Goal: Information Seeking & Learning: Learn about a topic

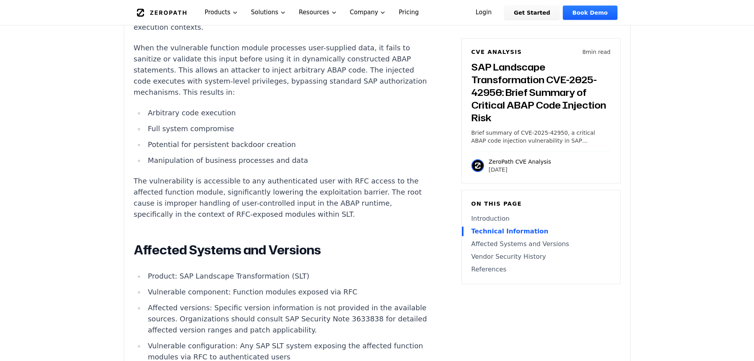
scroll to position [911, 0]
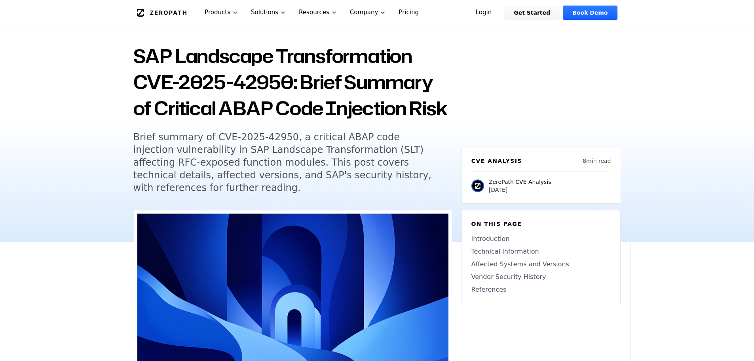
scroll to position [79, 0]
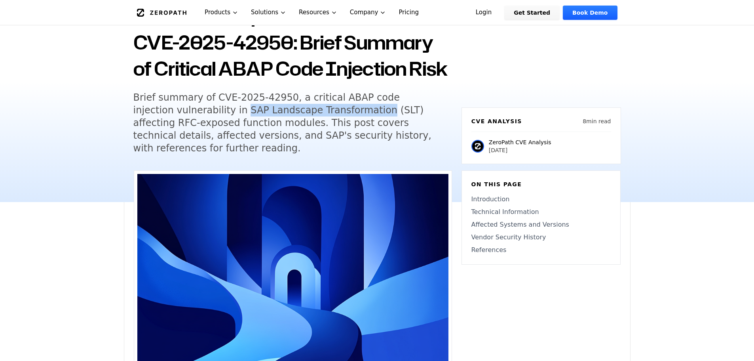
drag, startPoint x: 197, startPoint y: 113, endPoint x: 326, endPoint y: 109, distance: 129.5
click at [326, 109] on h5 "Brief summary of CVE-2025-42950, a critical ABAP code injection vulnerability i…" at bounding box center [285, 122] width 304 height 63
copy h5 "SAP Landscape Transformation"
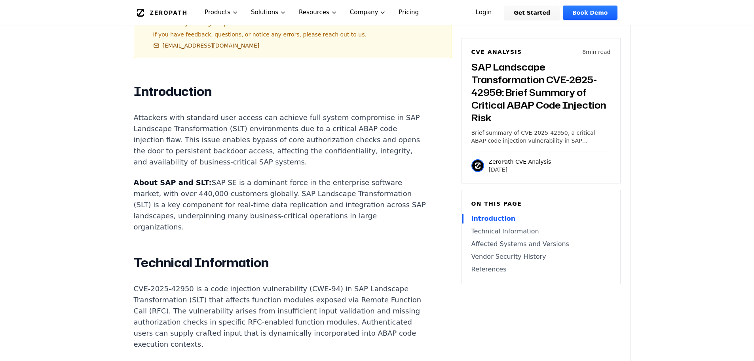
scroll to position [515, 0]
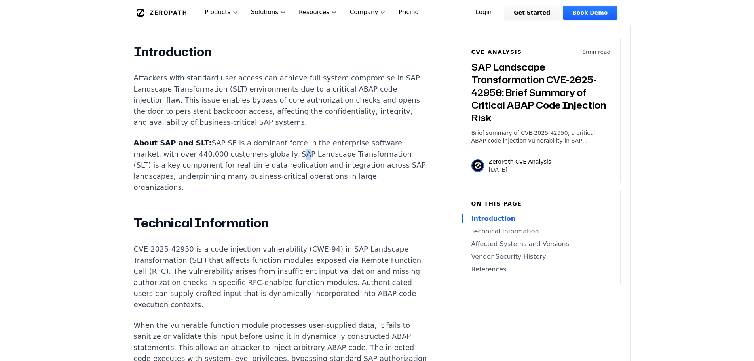
drag, startPoint x: 280, startPoint y: 133, endPoint x: 284, endPoint y: 133, distance: 4.4
click at [284, 137] on p "About SAP and SLT: SAP SE is a dominant force in the enterprise software market…" at bounding box center [281, 164] width 295 height 55
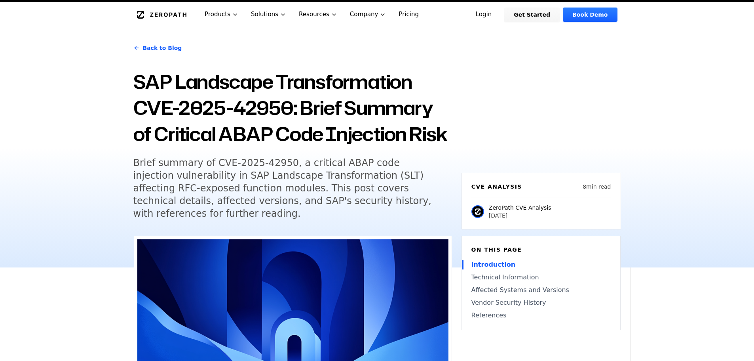
scroll to position [0, 0]
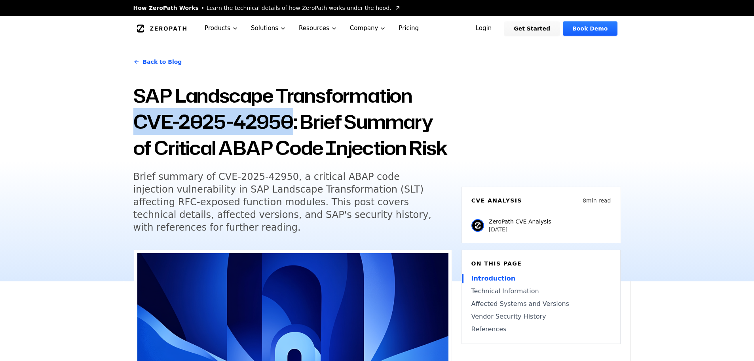
drag, startPoint x: 290, startPoint y: 120, endPoint x: 139, endPoint y: 124, distance: 151.3
click at [139, 124] on h1 "SAP Landscape Transformation CVE-2025-42950: Brief Summary of Critical ABAP Cod…" at bounding box center [292, 121] width 319 height 78
copy h1 "CVE-2025-42950"
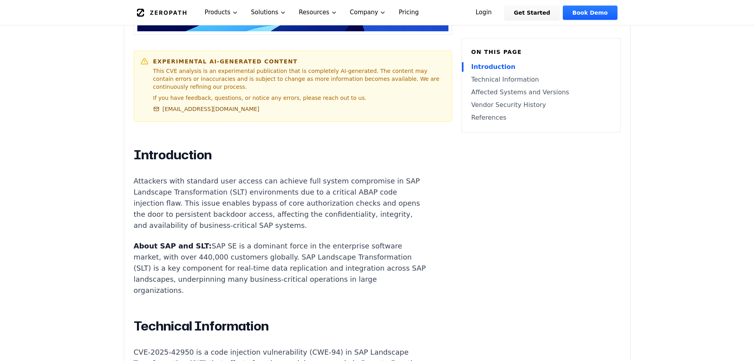
scroll to position [475, 0]
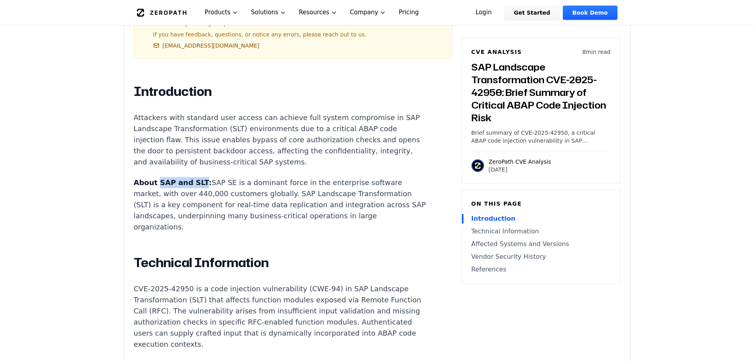
drag, startPoint x: 194, startPoint y: 162, endPoint x: 158, endPoint y: 160, distance: 36.9
click at [158, 178] on strong "About SAP and SLT:" at bounding box center [173, 182] width 78 height 8
copy strong "SAP and SLT"
